Goal: Information Seeking & Learning: Understand process/instructions

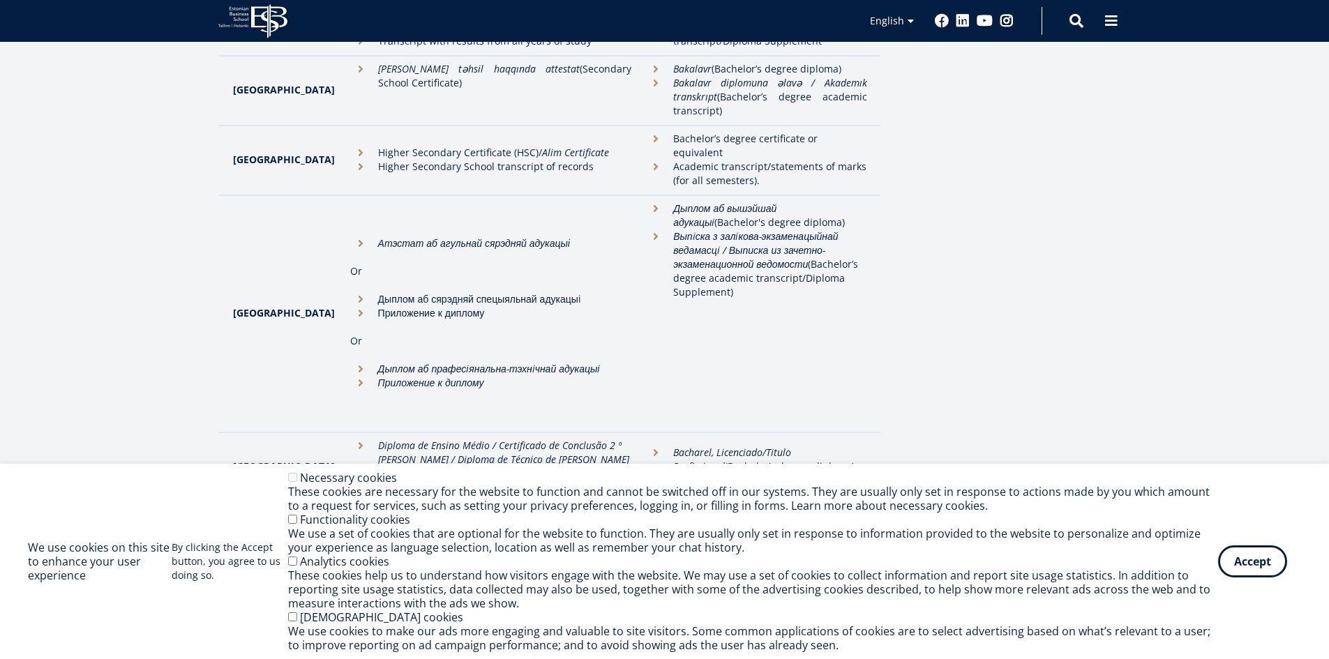
scroll to position [488, 0]
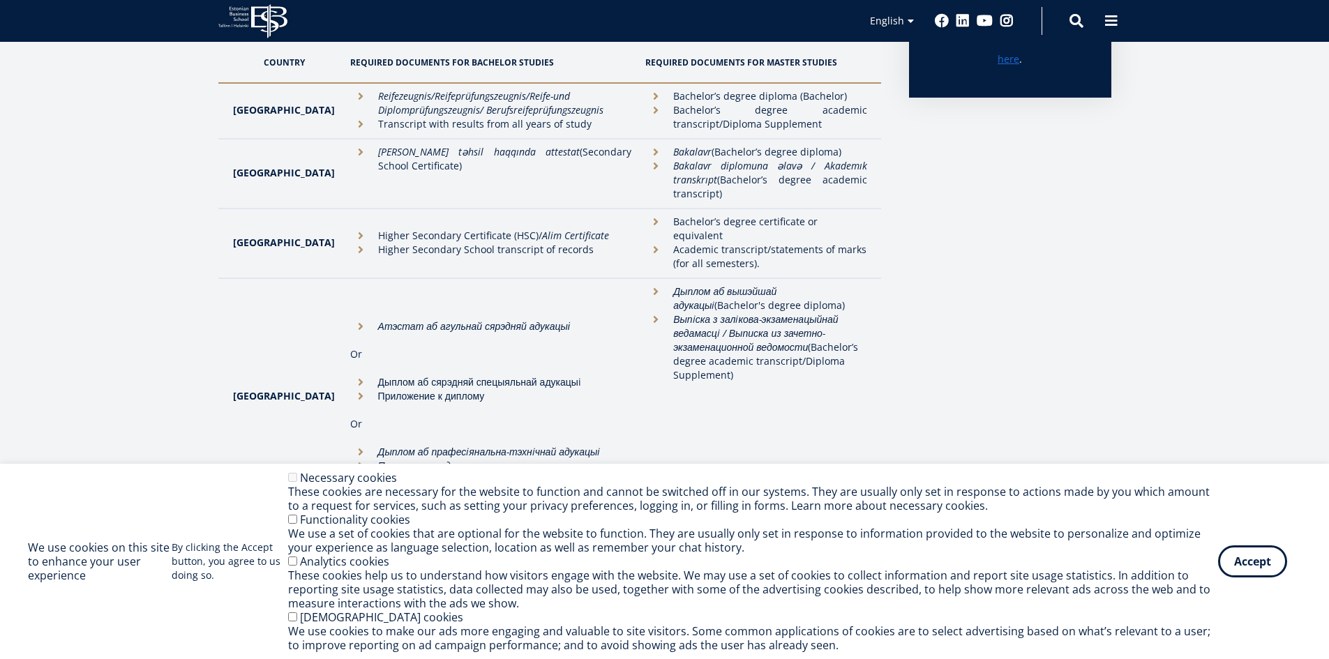
click at [645, 243] on li "Academic transcript/statements of marks (for all semesters)." at bounding box center [755, 257] width 221 height 28
click at [645, 226] on li "Bachelor’s degree certificate or equivalent" at bounding box center [755, 229] width 221 height 28
click at [689, 243] on li "Academic transcript/statements of marks (for all semesters)." at bounding box center [755, 257] width 221 height 28
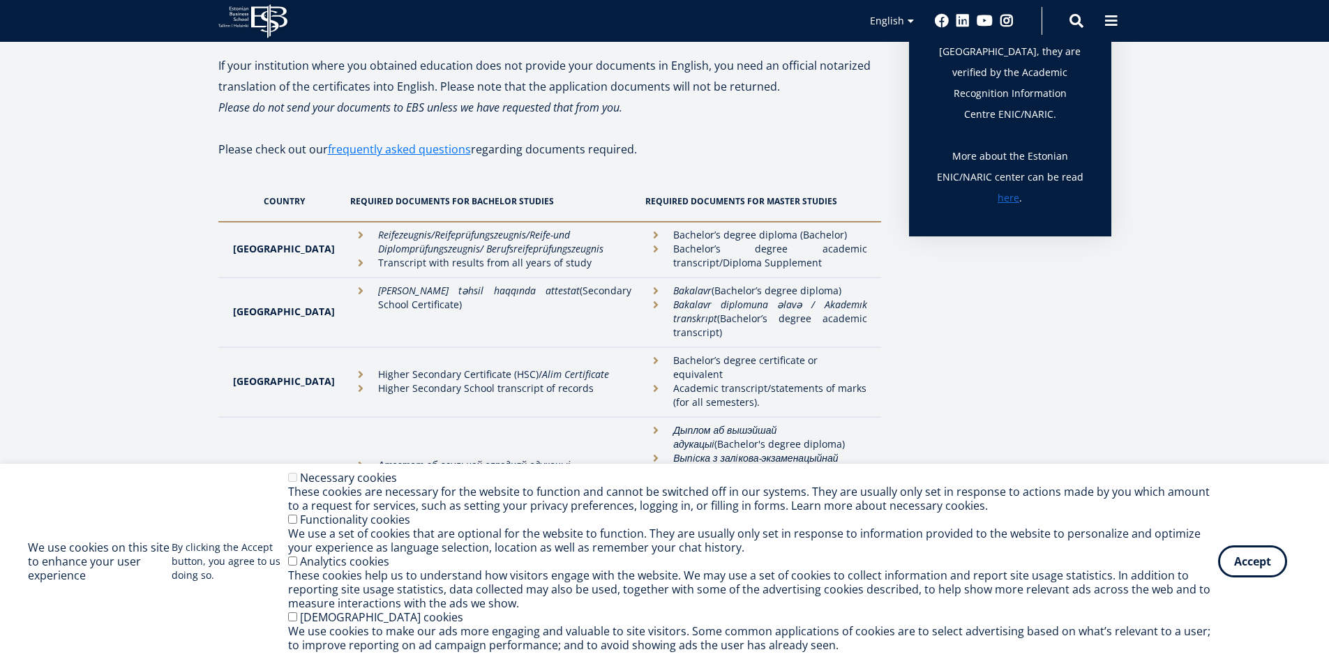
scroll to position [349, 0]
click at [688, 346] on td "Bakalavr (Bachelor’s degree diploma) Bakalavr diplomuna əlavə / Akademık transk…" at bounding box center [759, 313] width 242 height 70
click at [464, 368] on li "Higher Secondary Certificate (HSC)/ Alim Certificate" at bounding box center [491, 375] width 282 height 14
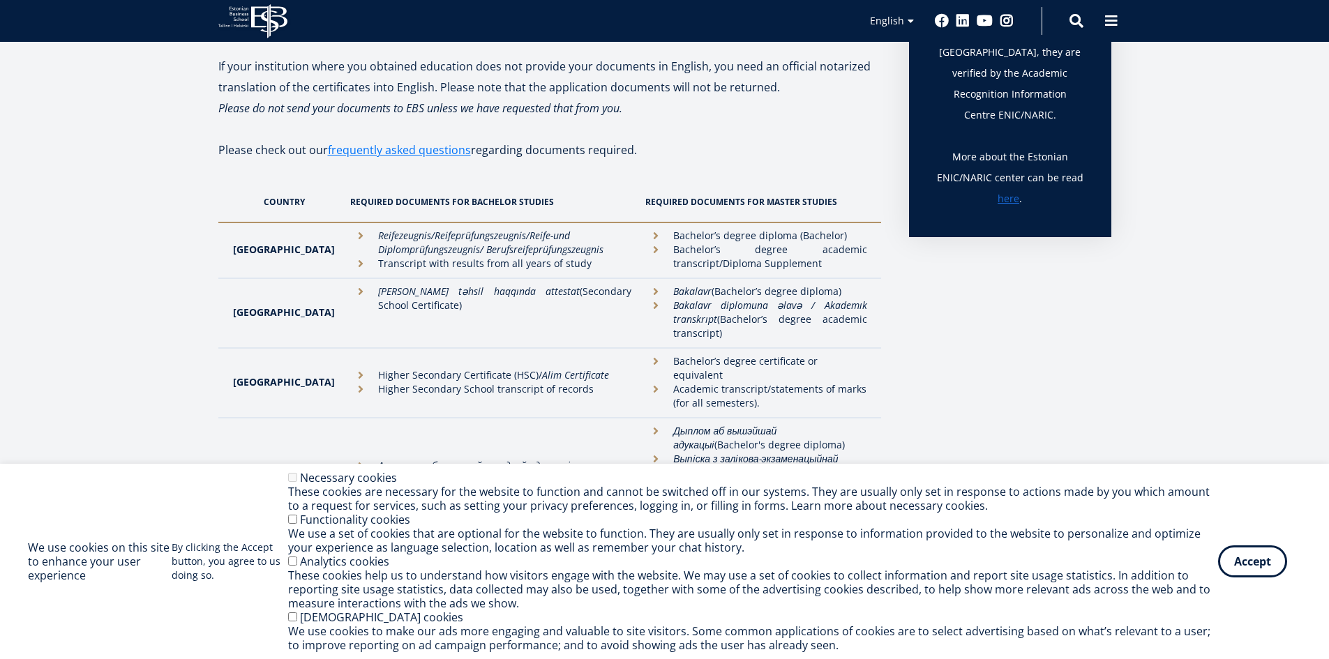
click at [418, 382] on li "Higher Secondary School transcript of records" at bounding box center [491, 389] width 282 height 14
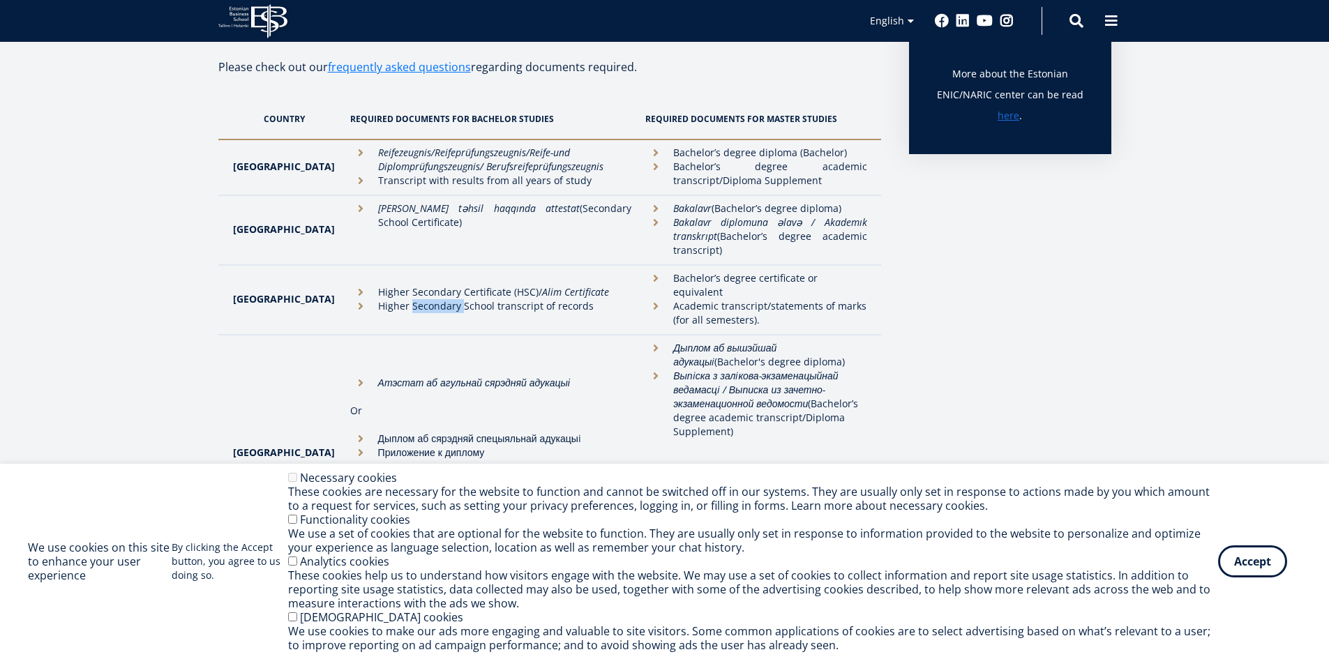
scroll to position [767, 0]
